Goal: Check status: Check status

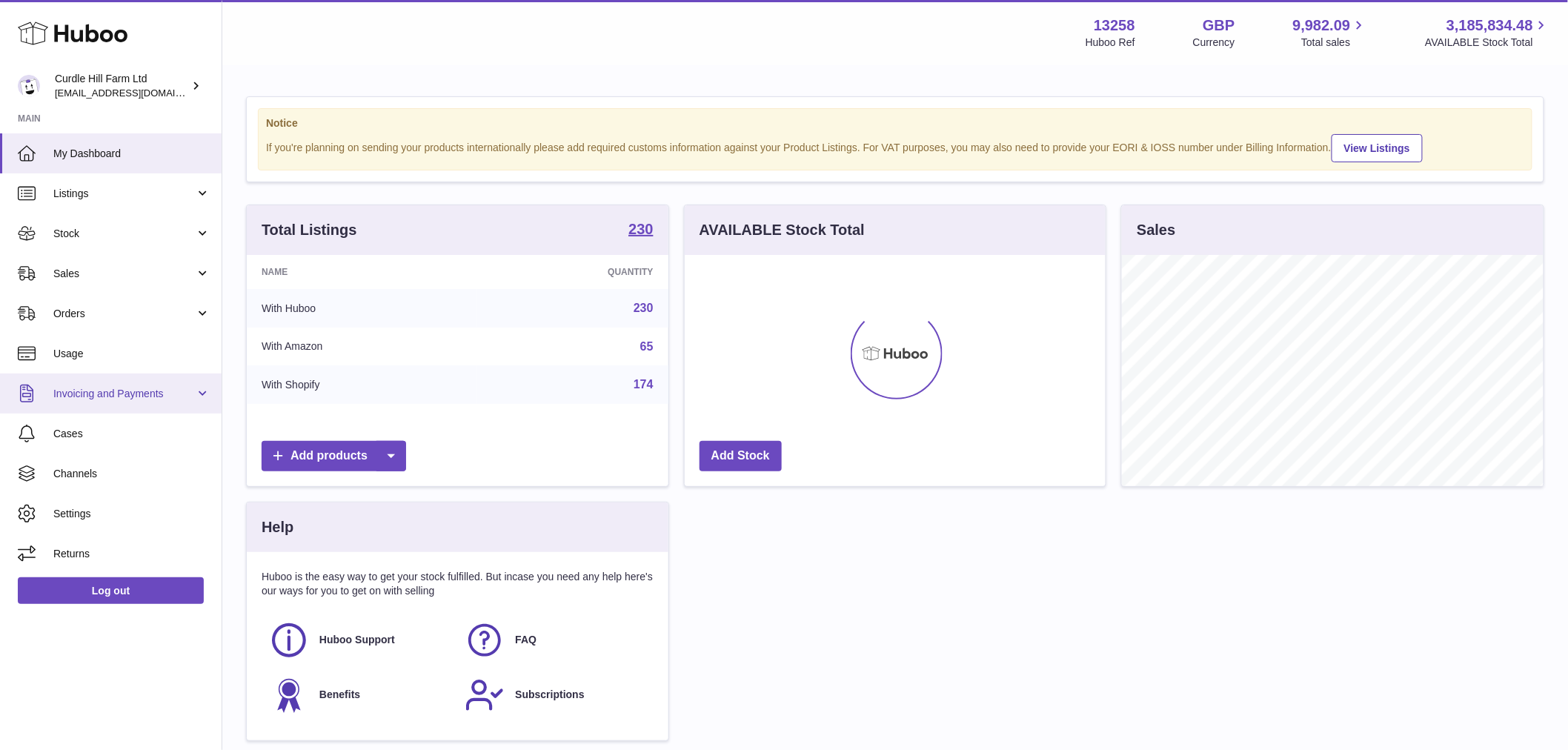
scroll to position [231, 421]
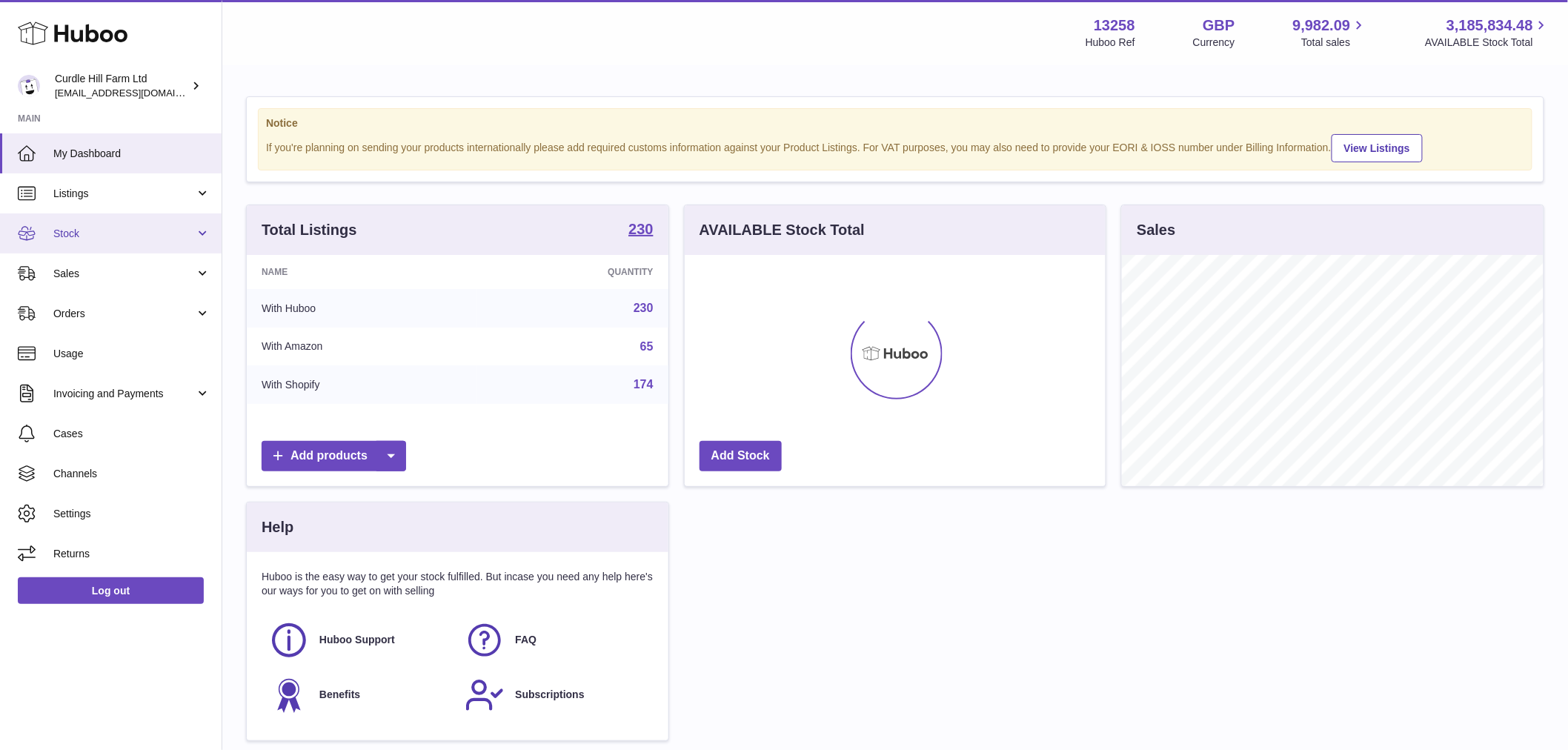
click at [92, 237] on span "Stock" at bounding box center [124, 234] width 141 height 14
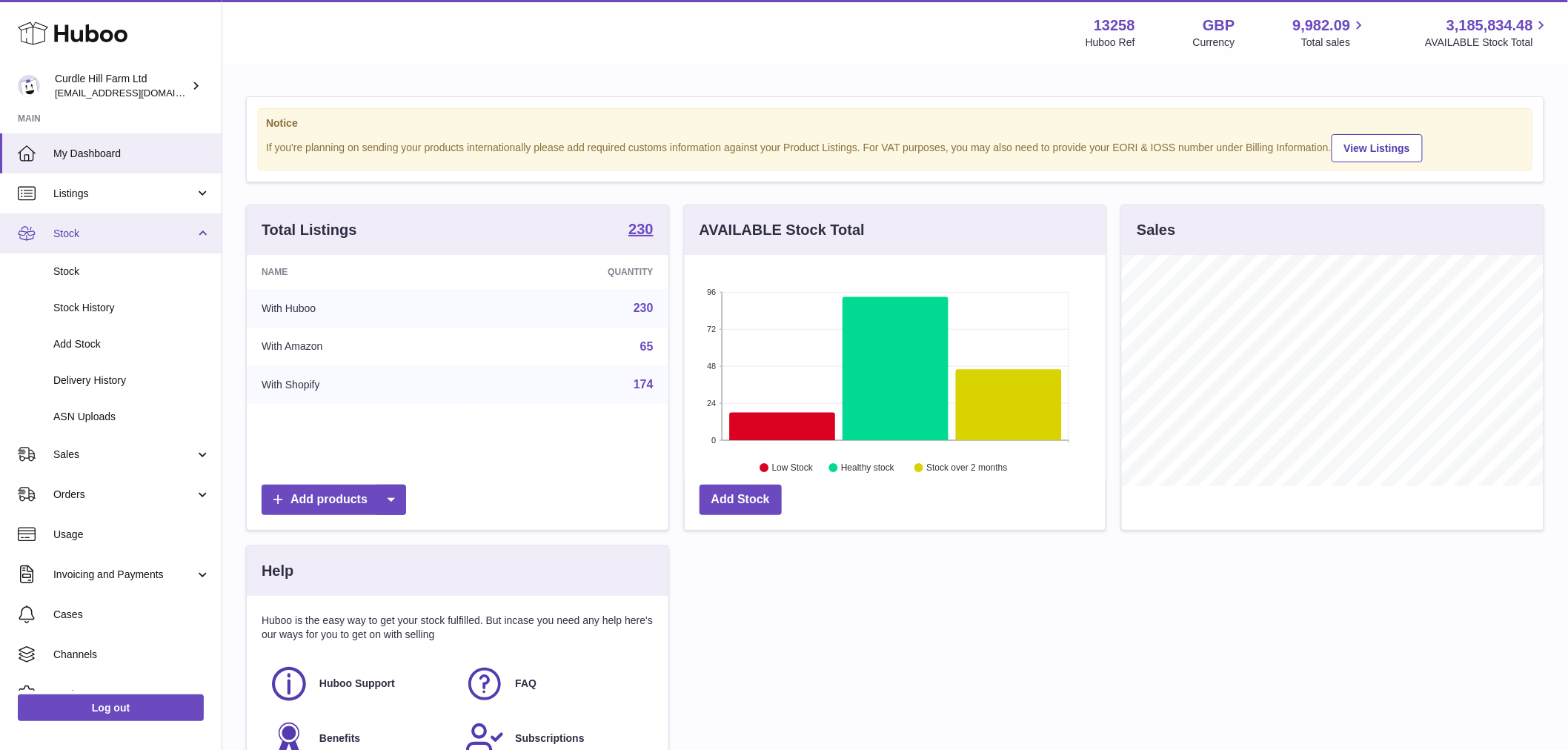
click at [156, 227] on span "Stock" at bounding box center [124, 234] width 141 height 14
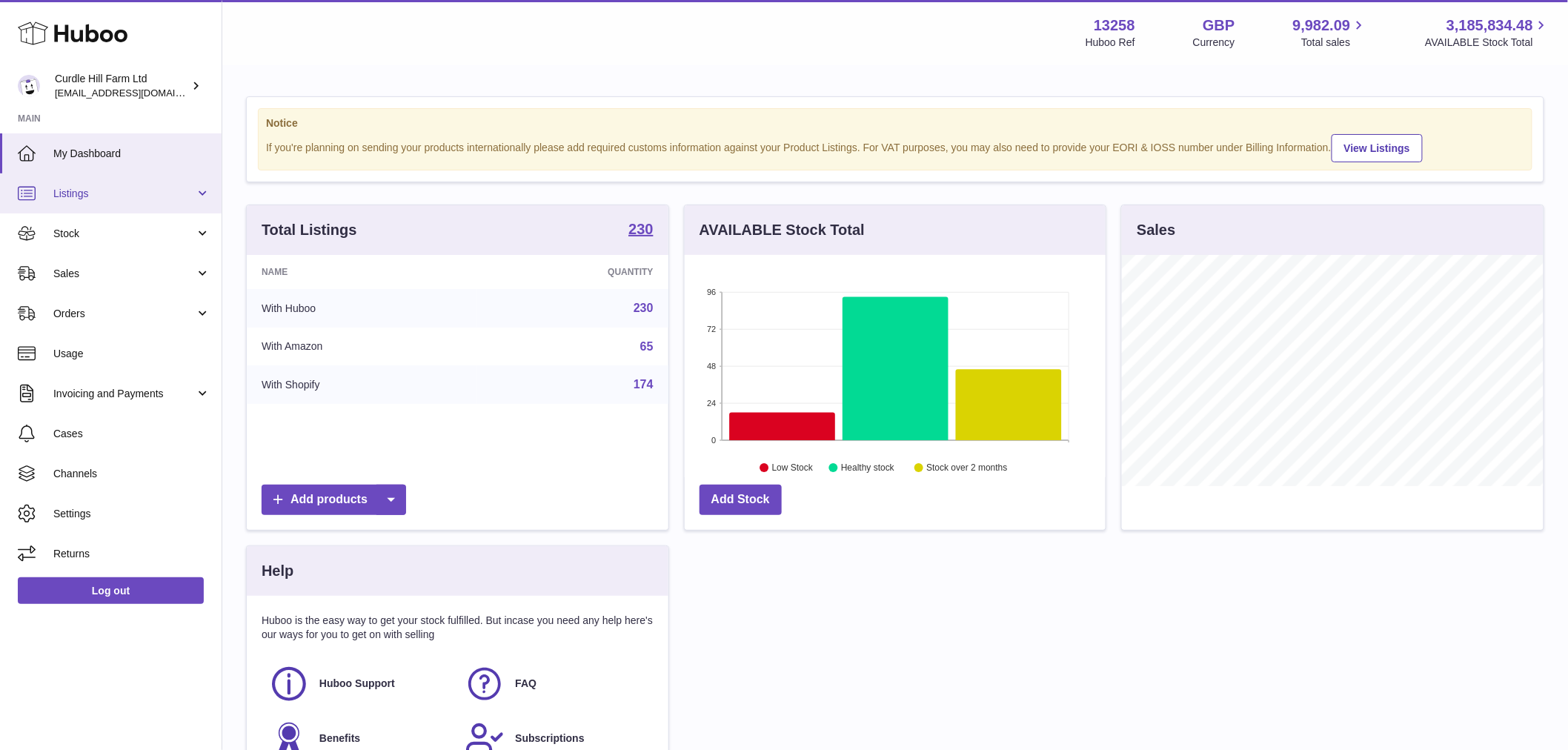
click at [147, 205] on link "Listings" at bounding box center [110, 193] width 221 height 40
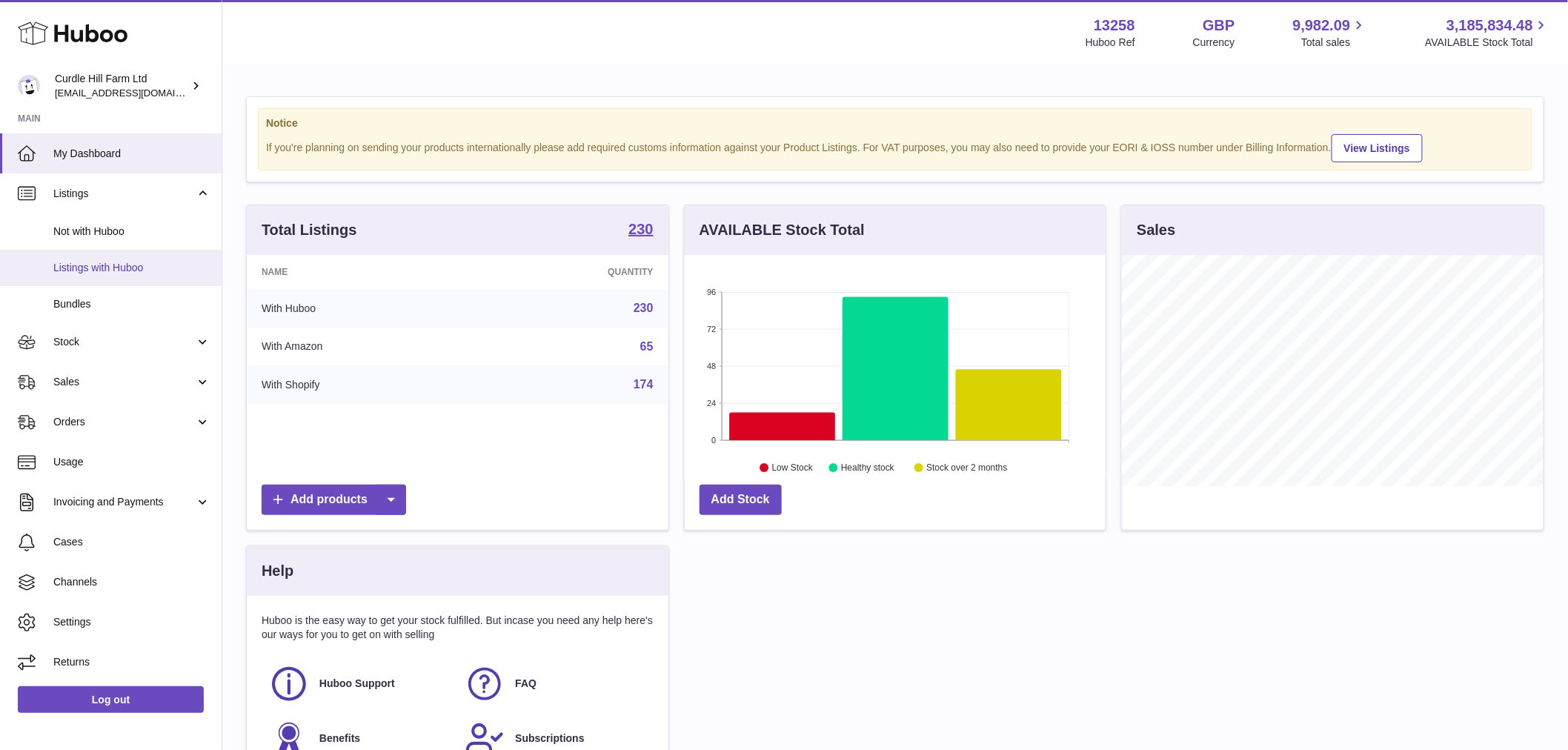
click at [137, 261] on span "Listings with Huboo" at bounding box center [132, 268] width 157 height 14
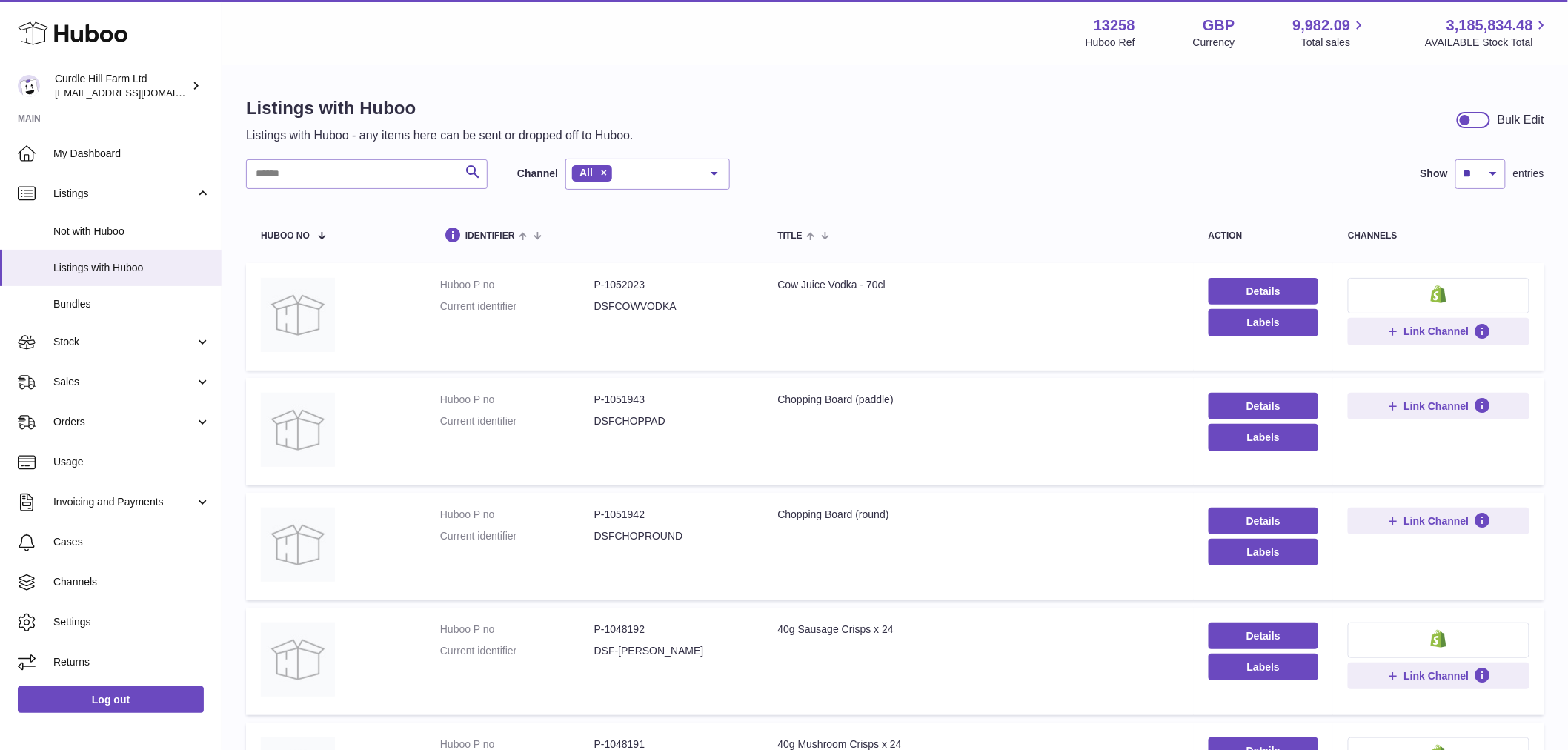
click at [336, 142] on p "Listings with Huboo - any items here can be sent or dropped off to Huboo." at bounding box center [440, 136] width 388 height 16
click at [344, 170] on input "text" at bounding box center [367, 174] width 241 height 30
paste input "*******"
type input "*******"
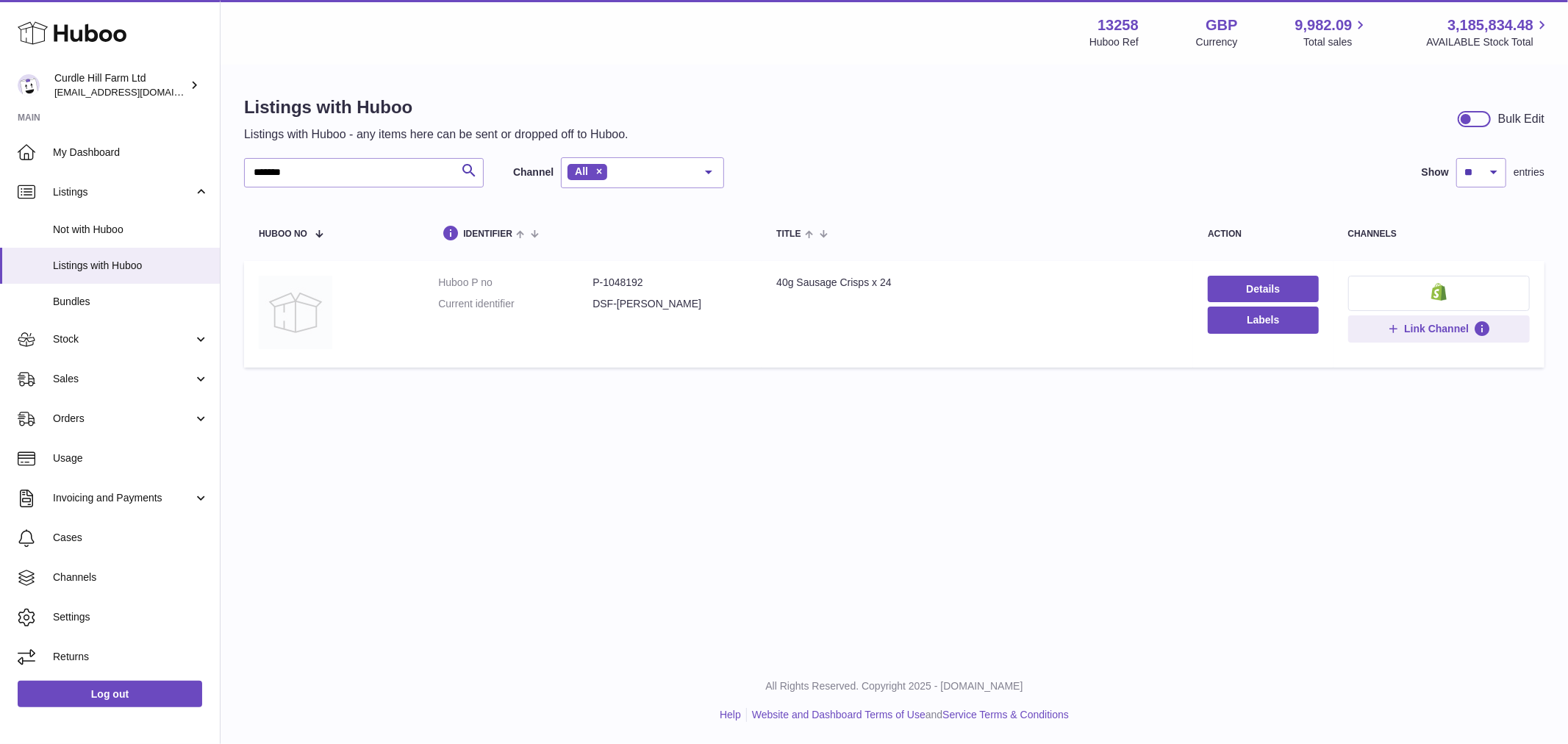
click at [300, 303] on img at bounding box center [295, 313] width 74 height 74
click at [328, 311] on img at bounding box center [295, 313] width 74 height 74
click at [1409, 289] on button at bounding box center [1440, 293] width 182 height 36
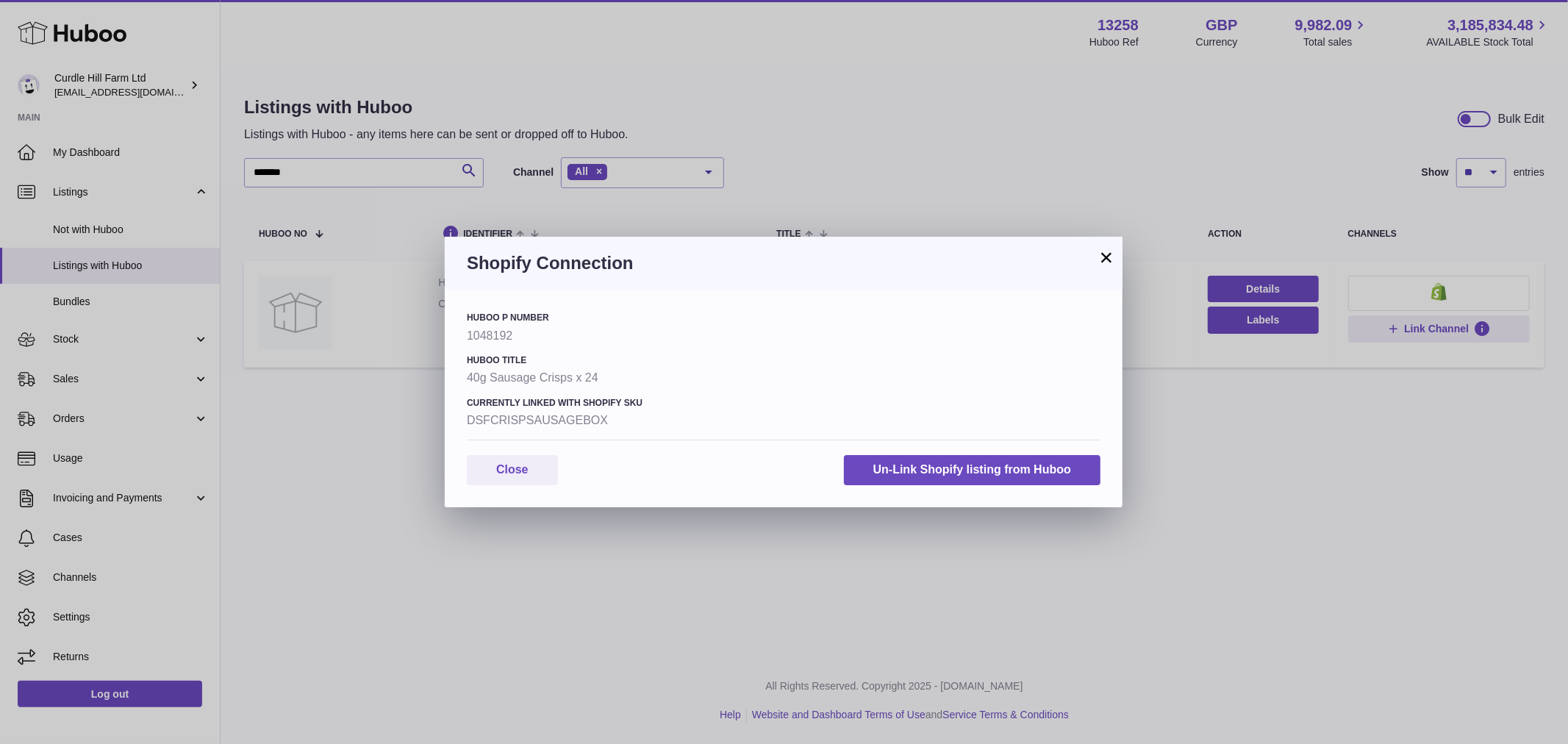
click at [1113, 253] on button "×" at bounding box center [1107, 257] width 17 height 17
